Goal: Navigation & Orientation: Find specific page/section

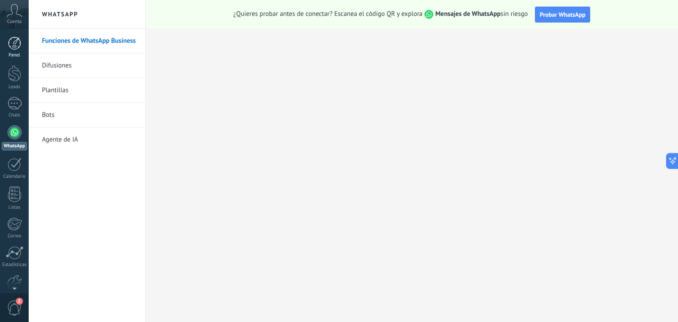
click at [20, 52] on link "Panel" at bounding box center [14, 48] width 29 height 22
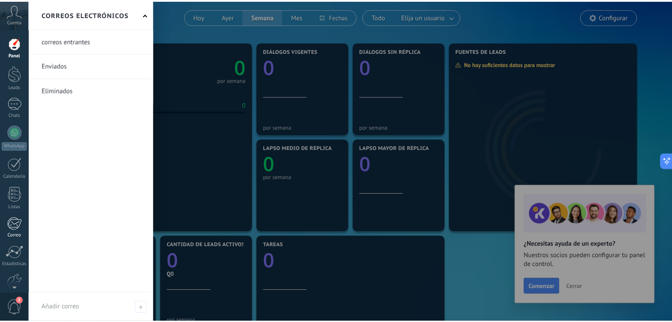
scroll to position [45, 0]
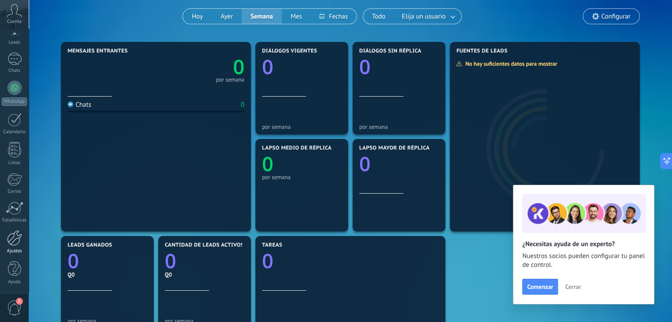
click at [12, 242] on div at bounding box center [14, 238] width 15 height 15
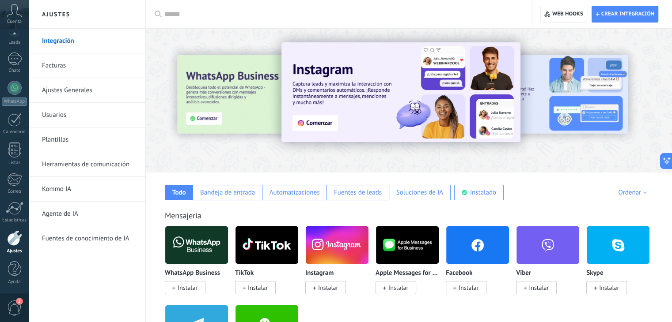
click at [64, 121] on link "Usuarios" at bounding box center [89, 115] width 95 height 25
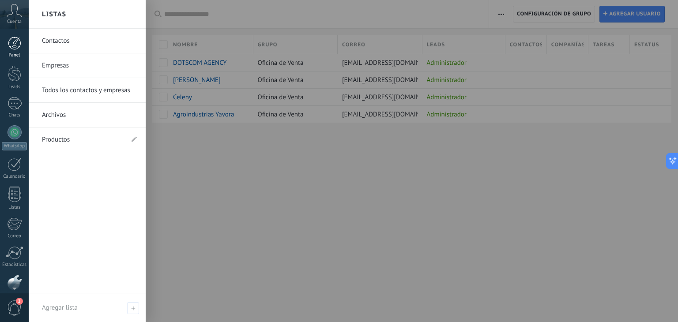
click at [12, 55] on div "Panel" at bounding box center [15, 56] width 26 height 6
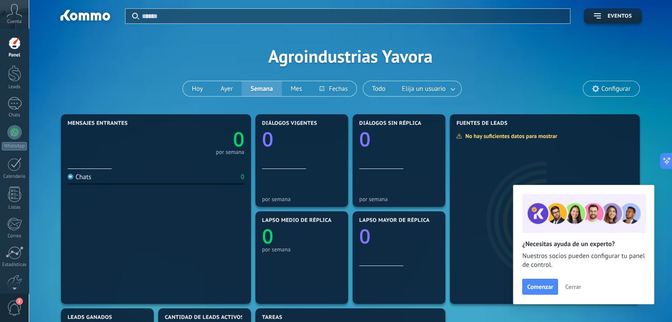
click at [574, 286] on span "Cerrar" at bounding box center [573, 287] width 16 height 6
